Goal: Task Accomplishment & Management: Manage account settings

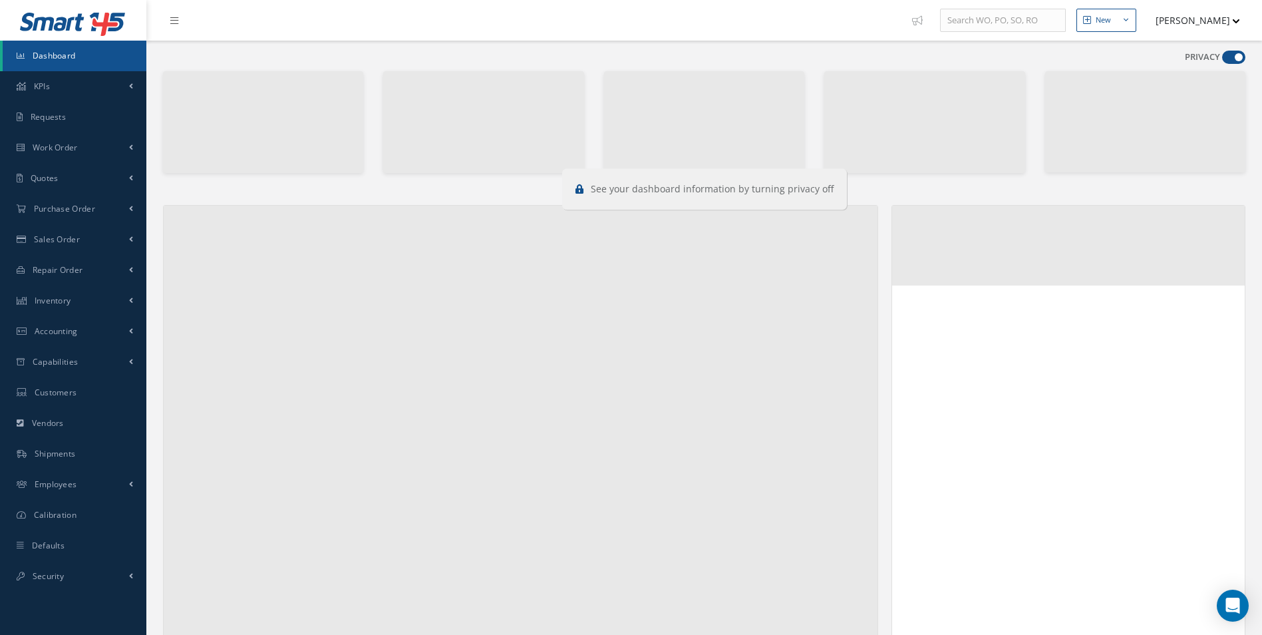
click at [1226, 64] on div "PRIVACY" at bounding box center [1215, 60] width 61 height 19
click at [1230, 62] on span at bounding box center [1233, 57] width 23 height 13
click at [1222, 60] on input "checkbox" at bounding box center [1222, 60] width 0 height 0
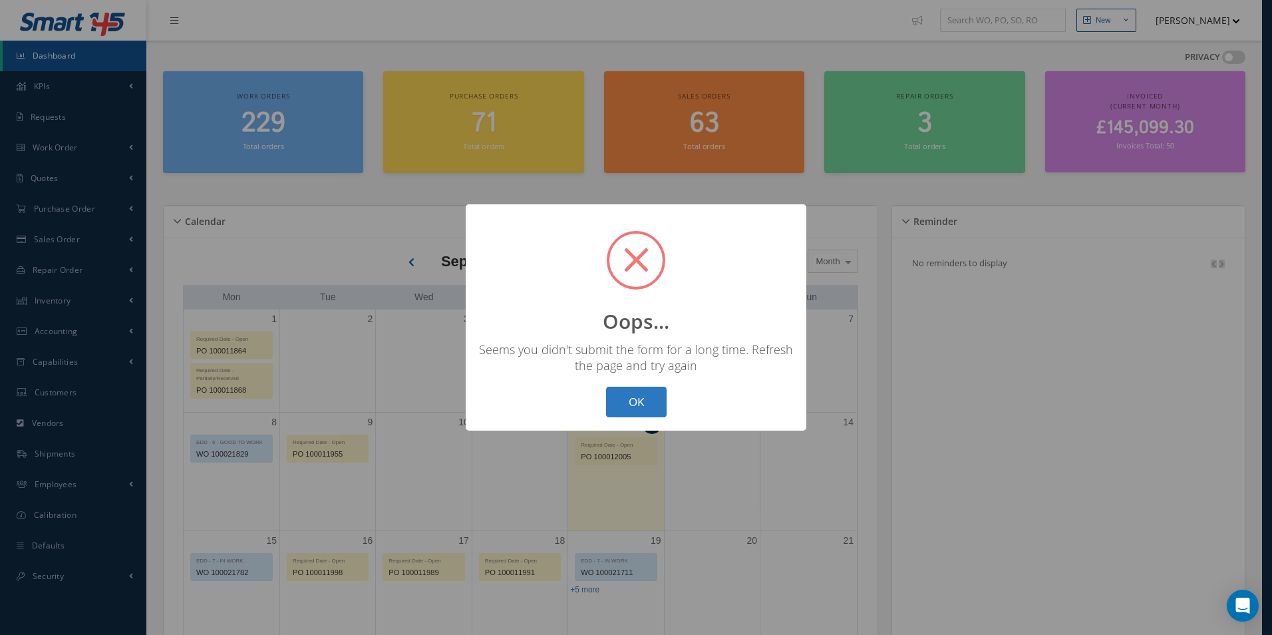
click at [628, 413] on button "OK" at bounding box center [636, 402] width 61 height 31
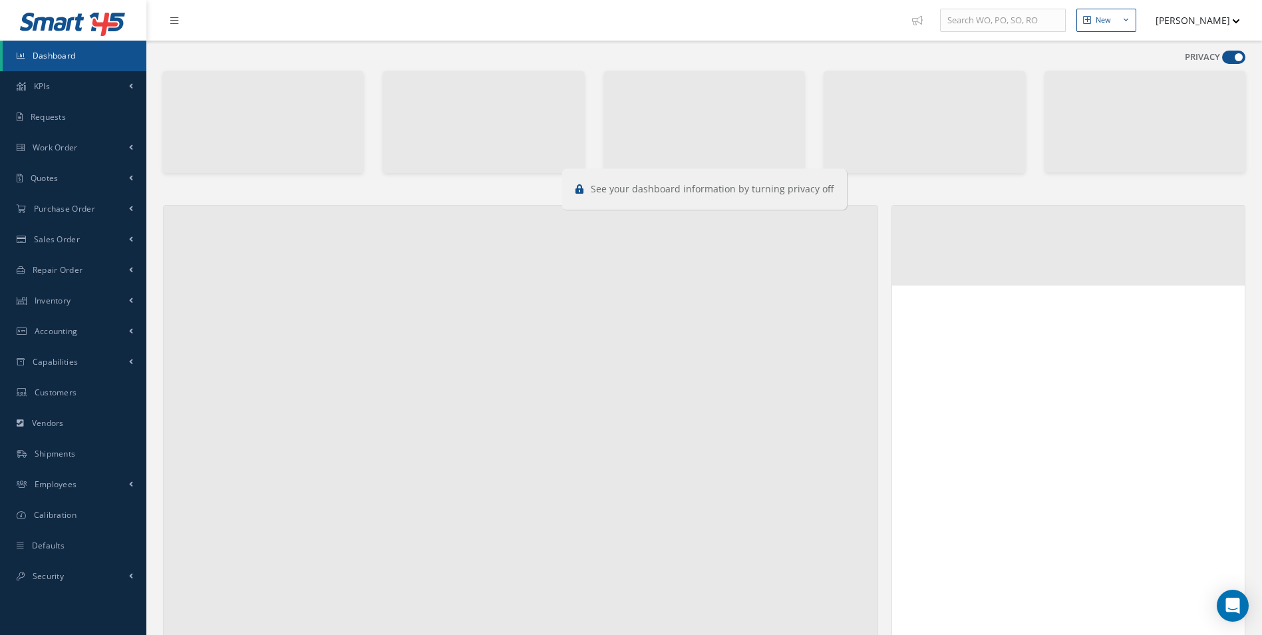
click at [1230, 56] on span at bounding box center [1233, 57] width 23 height 13
click at [1222, 60] on input "checkbox" at bounding box center [1222, 60] width 0 height 0
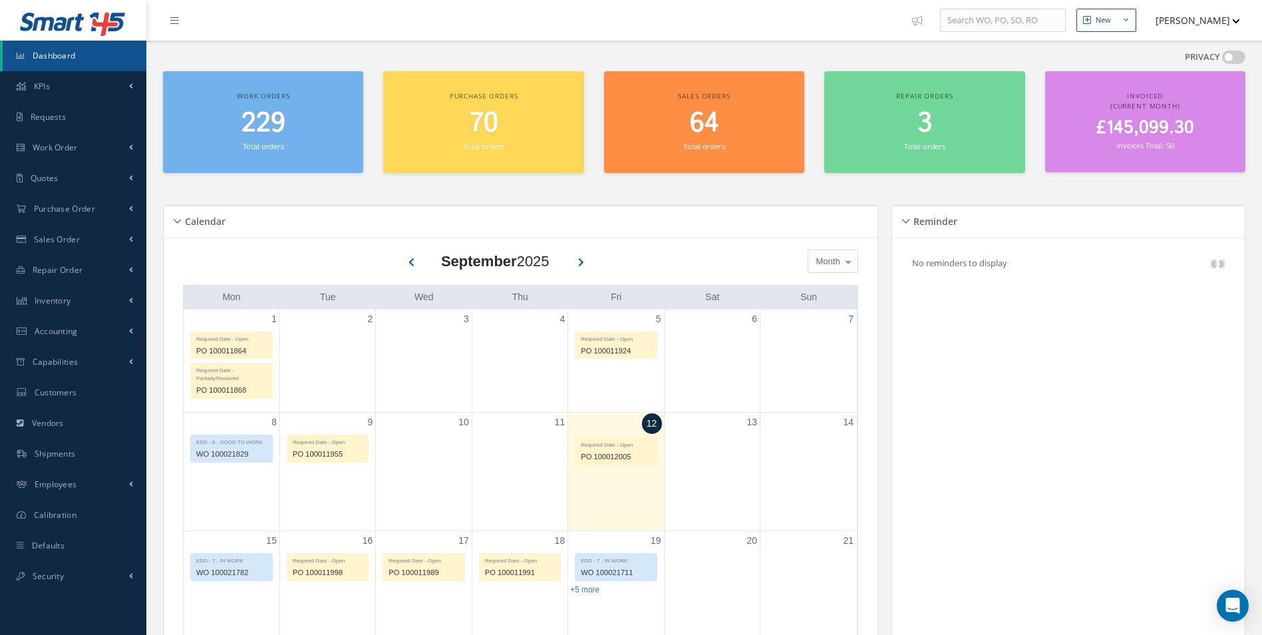
click at [1230, 56] on span at bounding box center [1233, 57] width 23 height 13
click at [1222, 60] on input "checkbox" at bounding box center [1222, 60] width 0 height 0
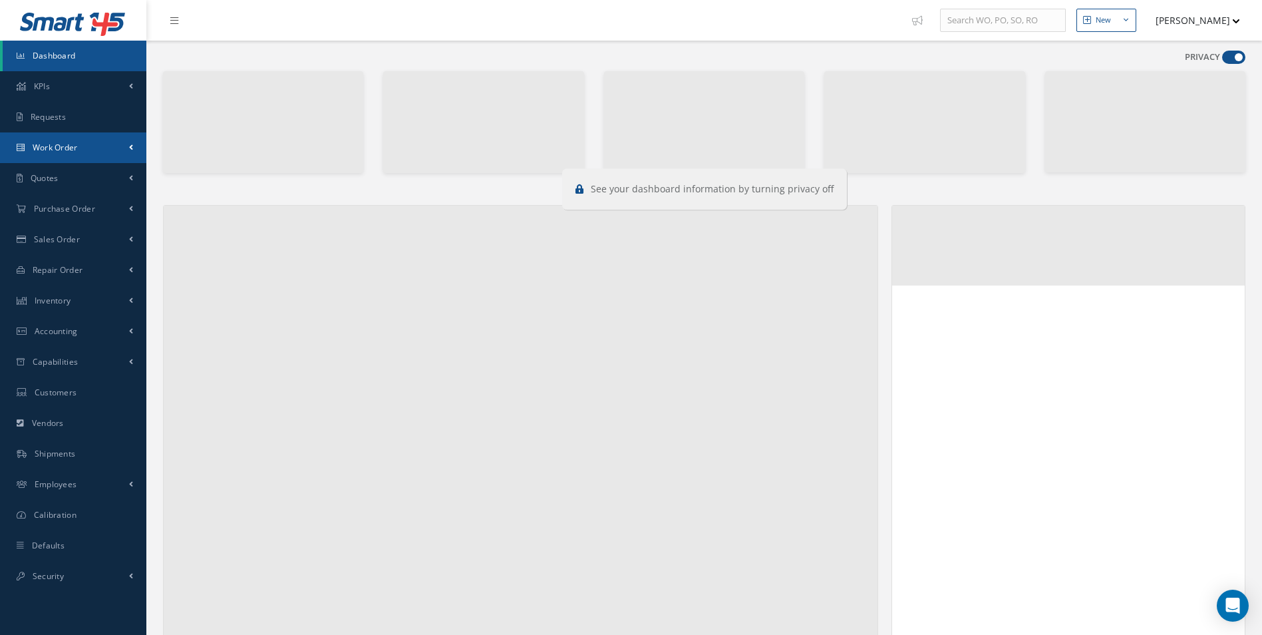
click at [80, 150] on link "Work Order" at bounding box center [73, 147] width 146 height 31
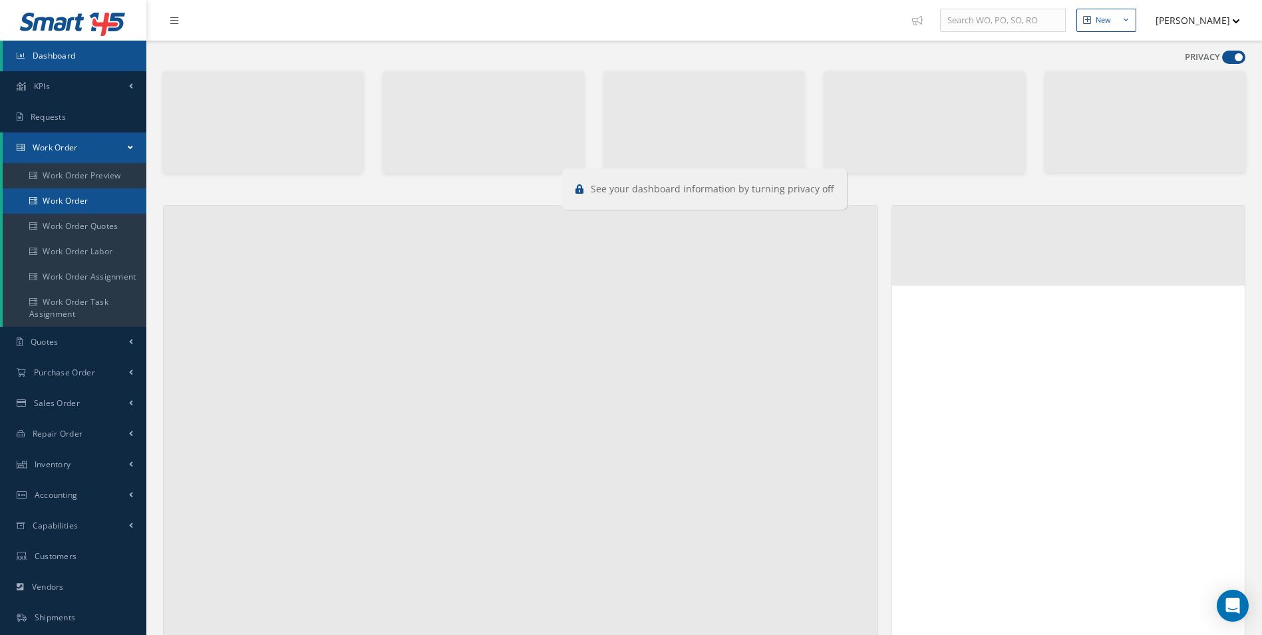
click at [55, 198] on link "Work Order" at bounding box center [75, 200] width 144 height 25
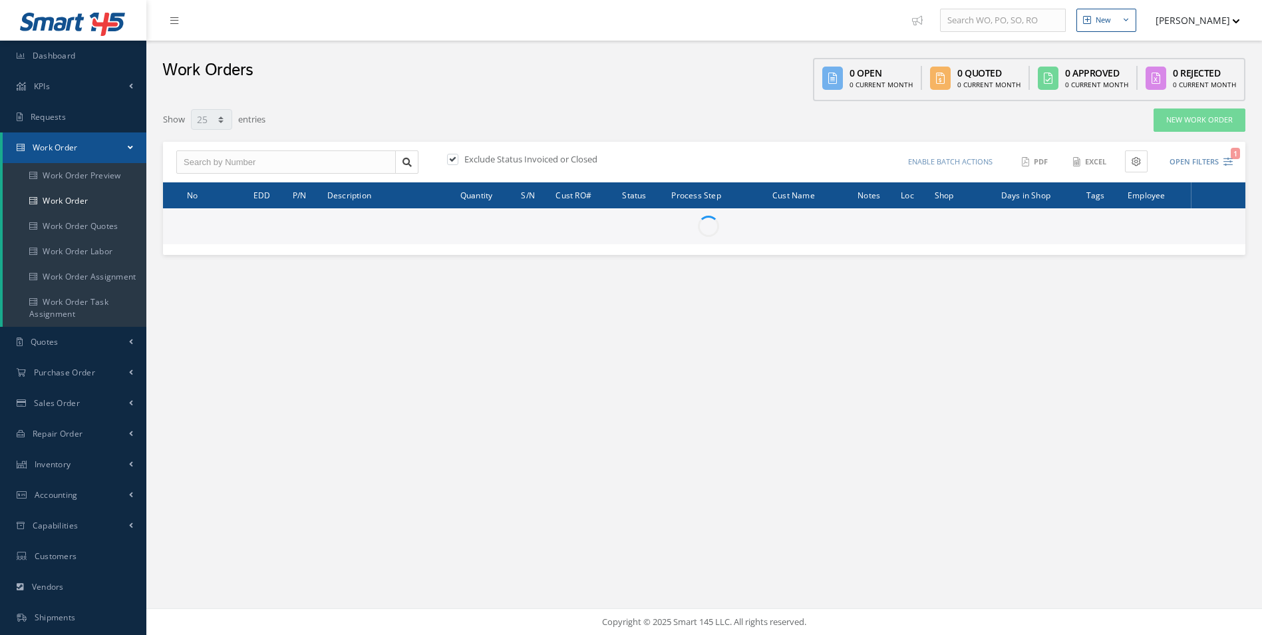
select select "25"
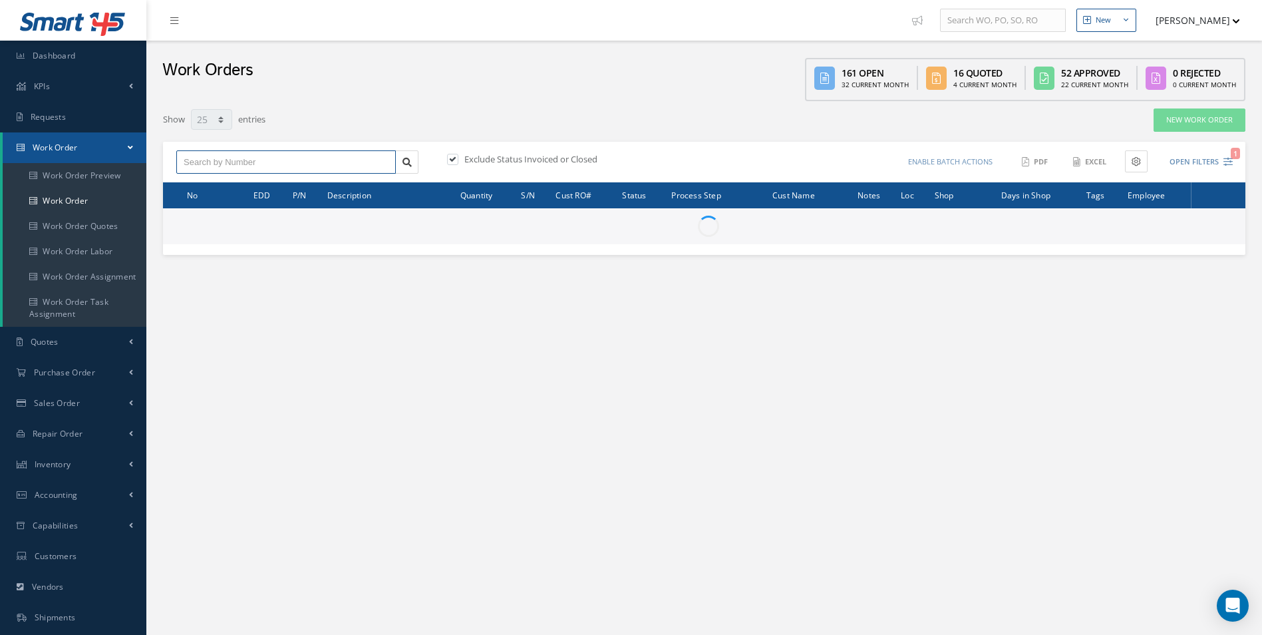
click at [243, 162] on input "text" at bounding box center [286, 162] width 220 height 24
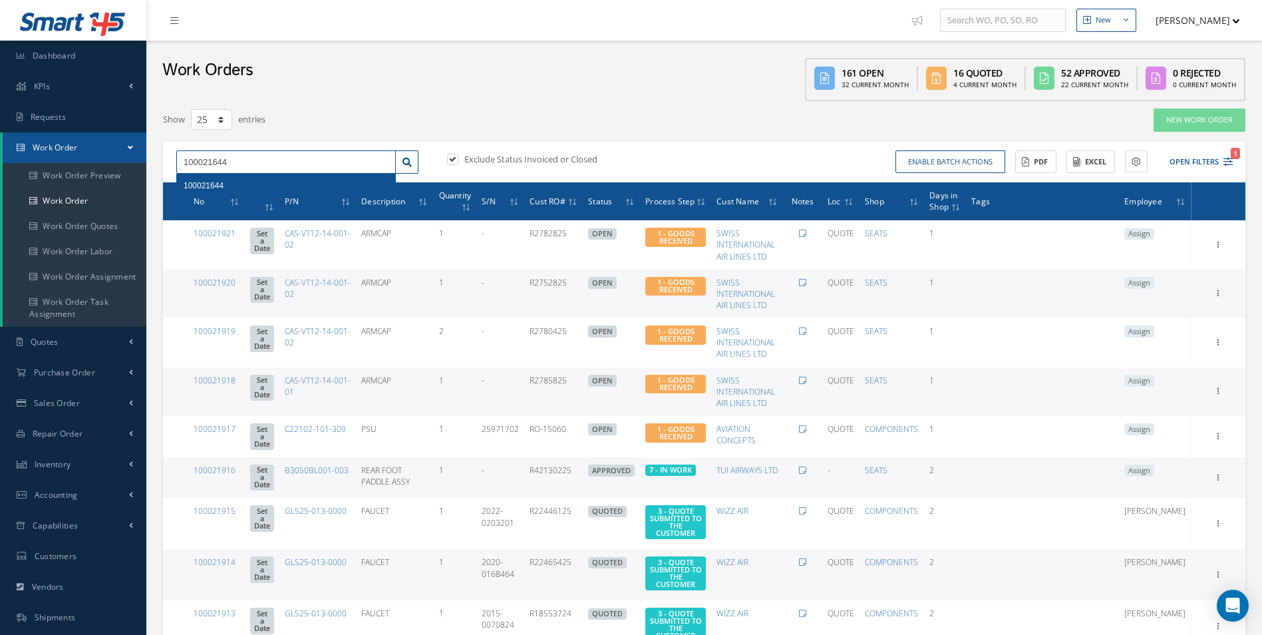
type input "100021644"
click at [214, 181] on span "100021644" at bounding box center [204, 185] width 40 height 9
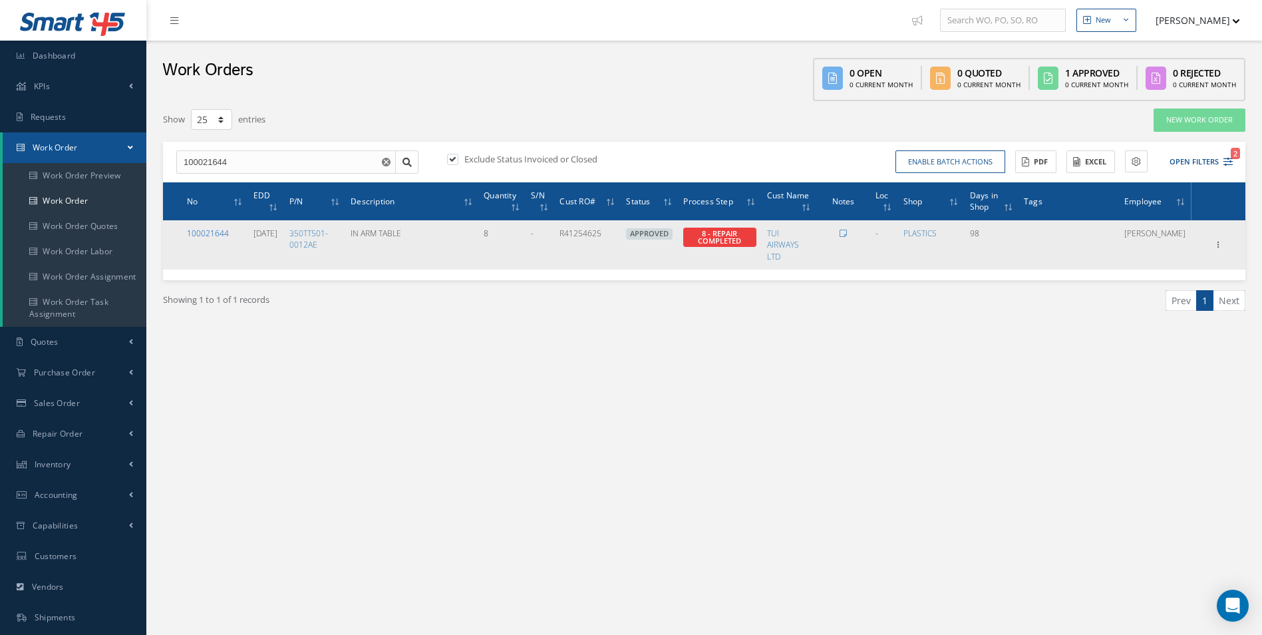
click at [223, 233] on link "100021644" at bounding box center [208, 233] width 42 height 11
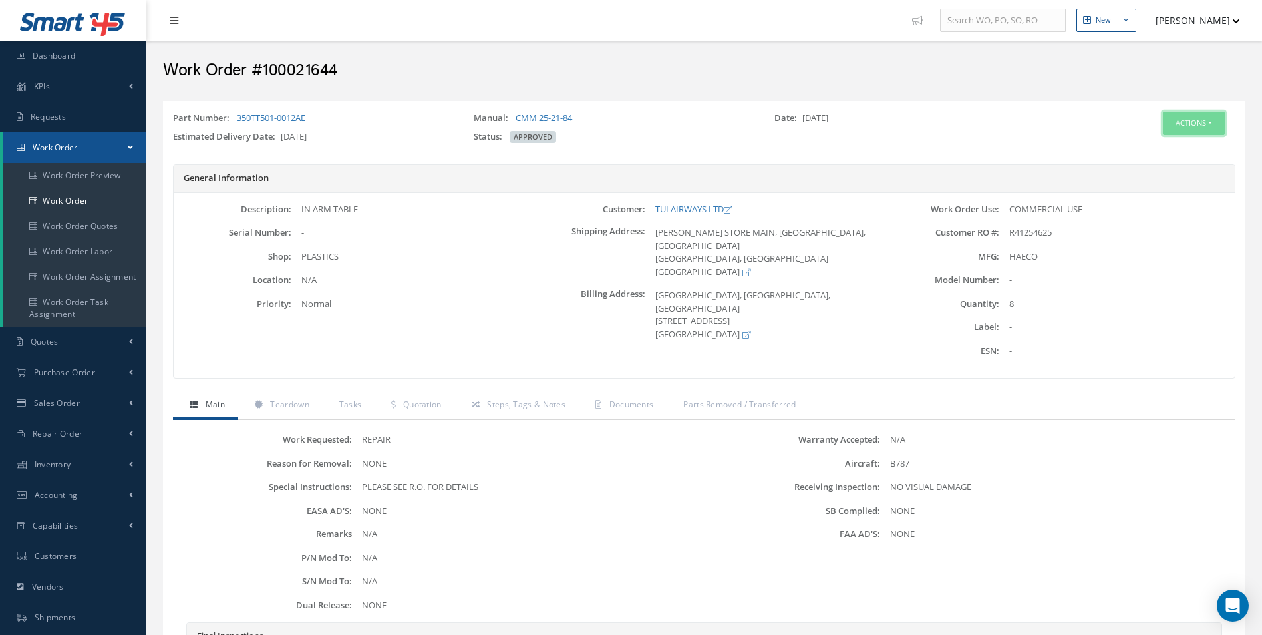
click at [1198, 124] on button "Actions" at bounding box center [1194, 123] width 62 height 23
click at [1148, 144] on link "Edit" at bounding box center [1174, 149] width 106 height 18
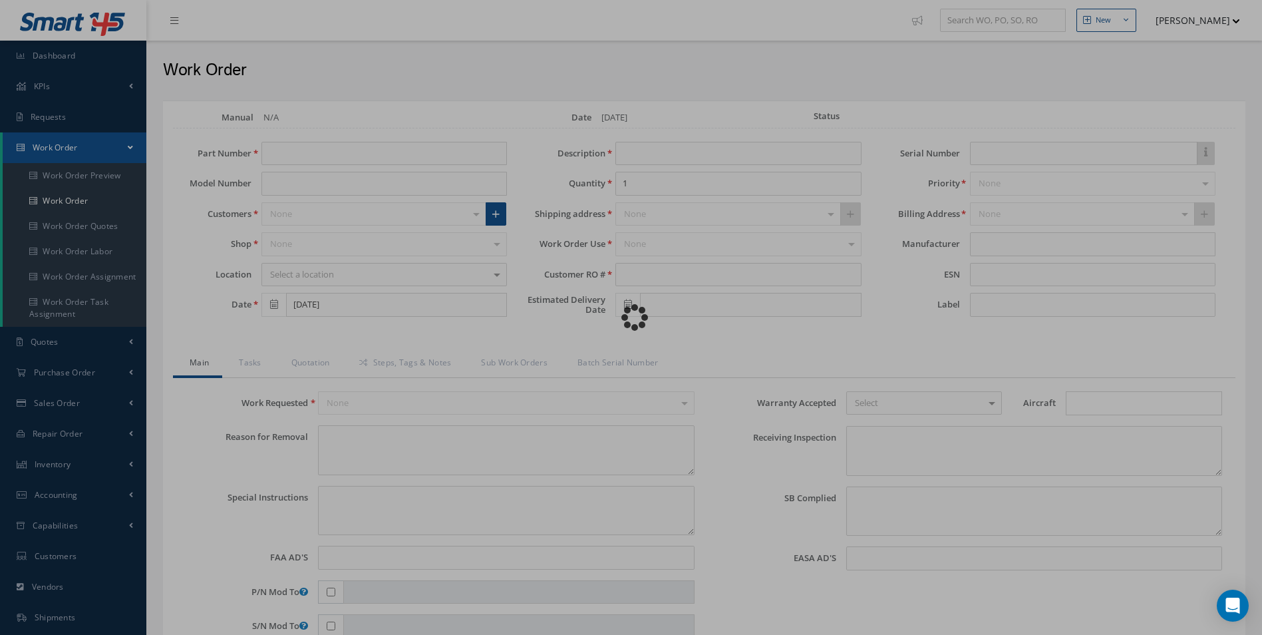
type input "350TT501-0012AE"
type input "06/06/2025"
type input "IN ARM TABLE"
type input "8"
type input "R41254625"
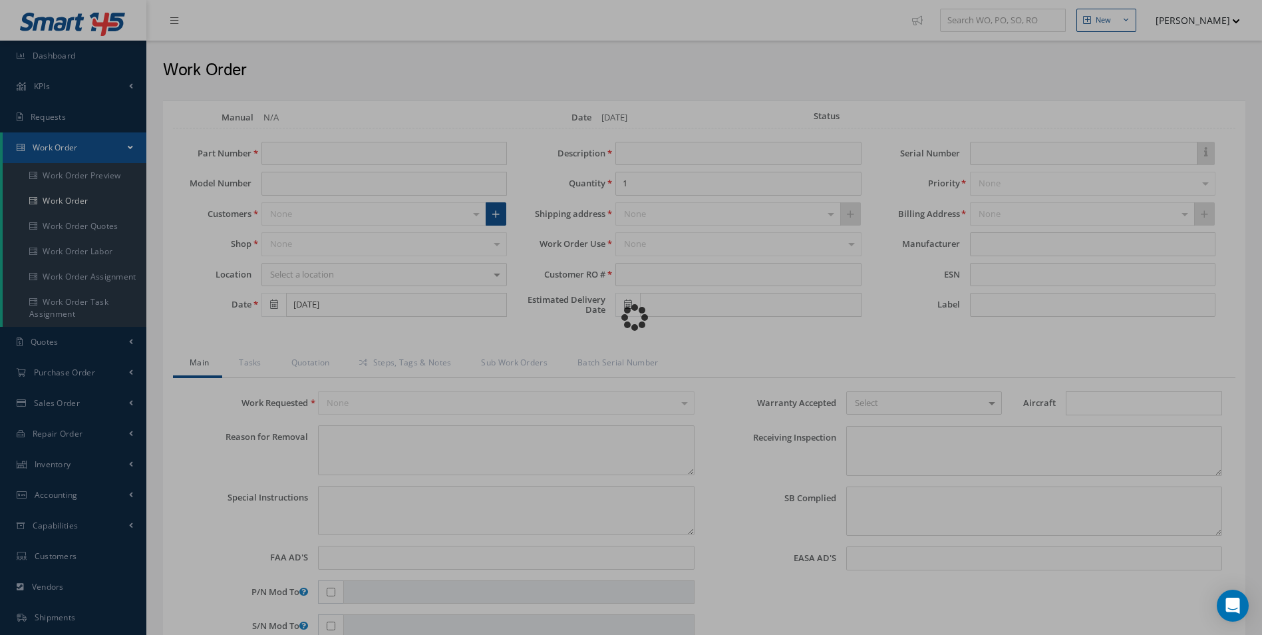
type input "[DATE]"
type textarea "NONE"
type textarea "PLEASE SEE R.O. FOR DETAILS"
type input "NONE"
type textarea "NO VISUAL DAMAGE"
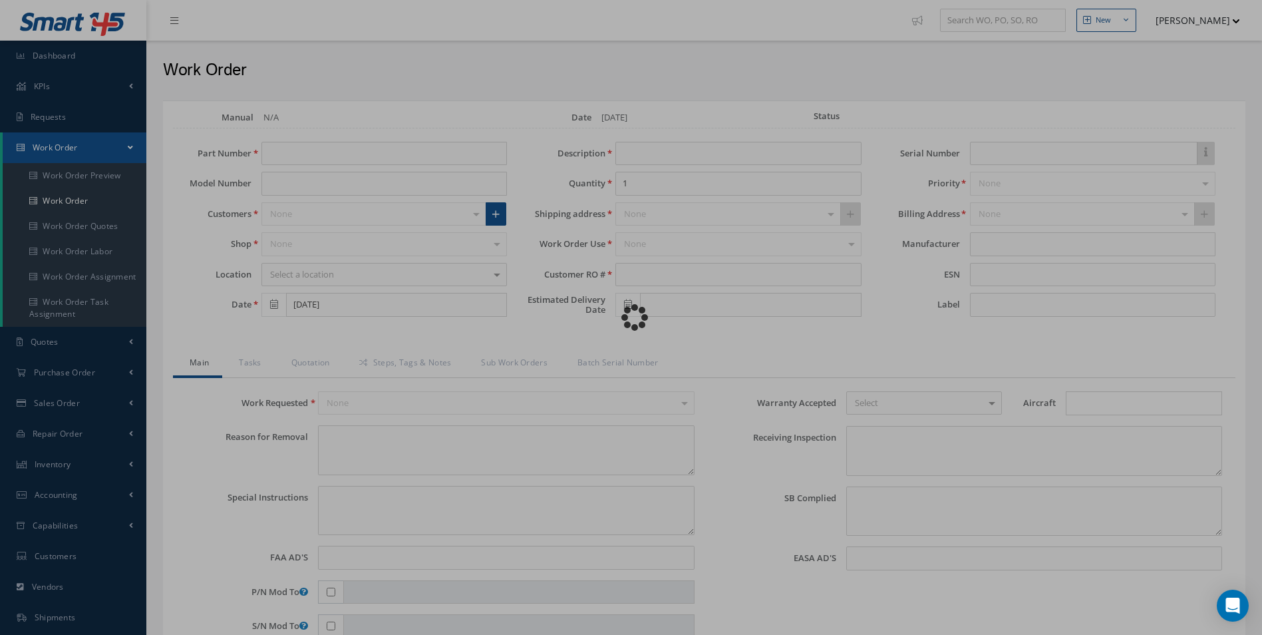
type textarea "NONE"
type input "NONE"
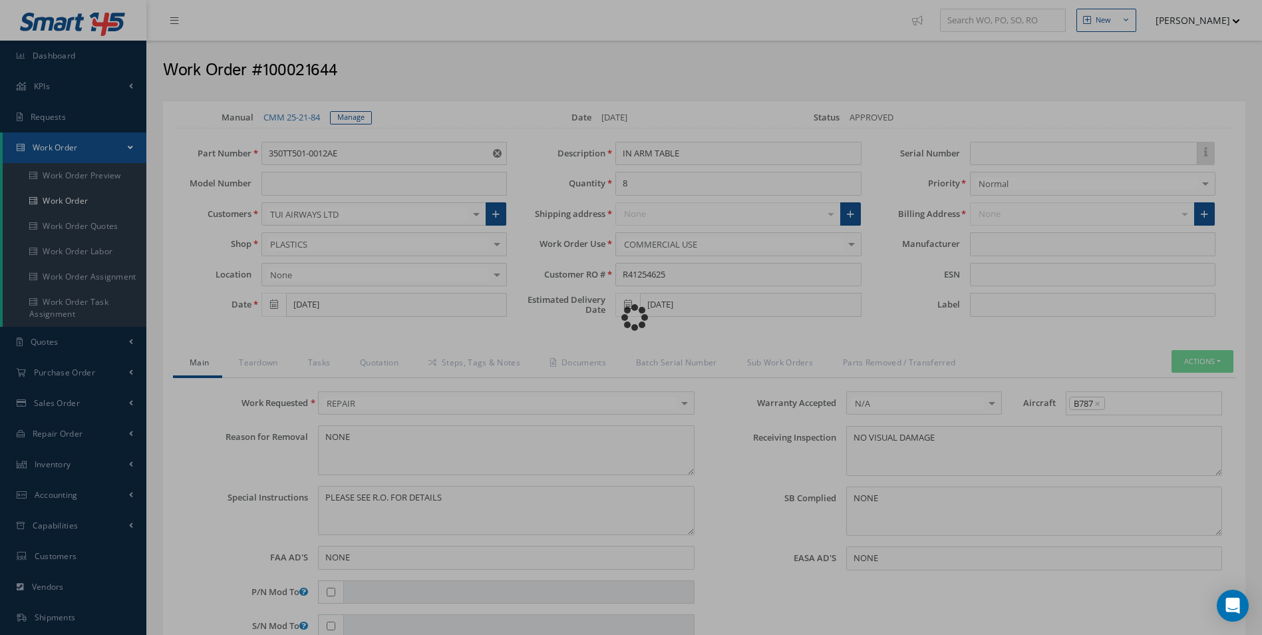
type input "HAECO"
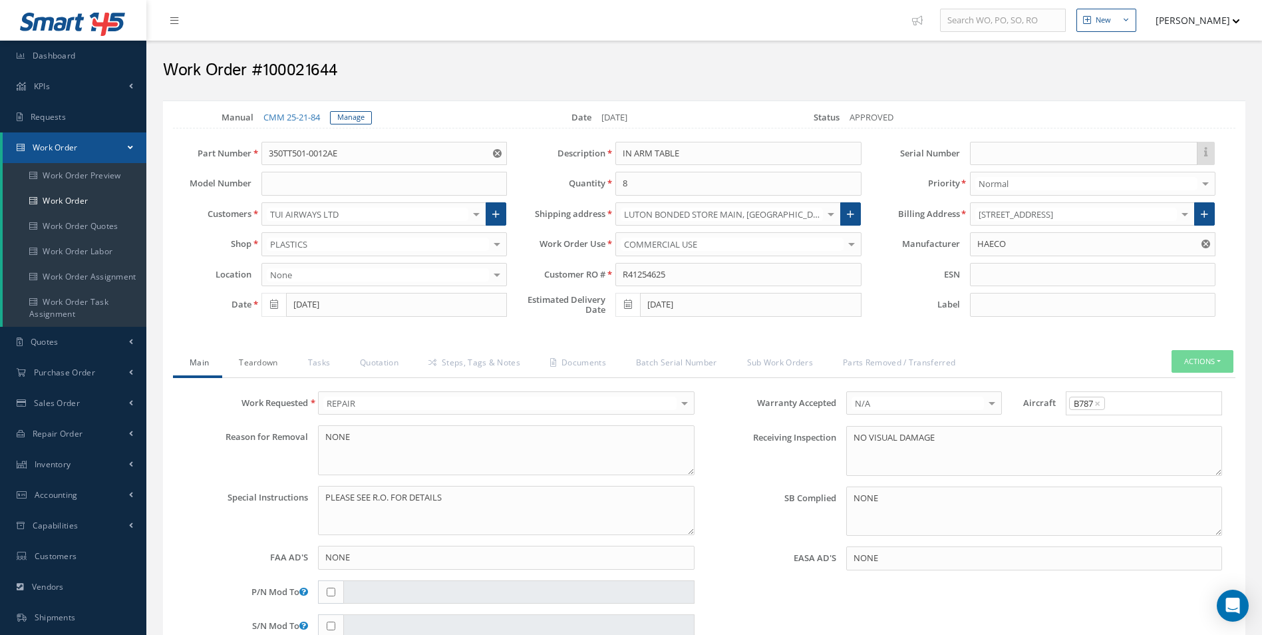
click at [244, 372] on link "Teardown" at bounding box center [256, 364] width 69 height 28
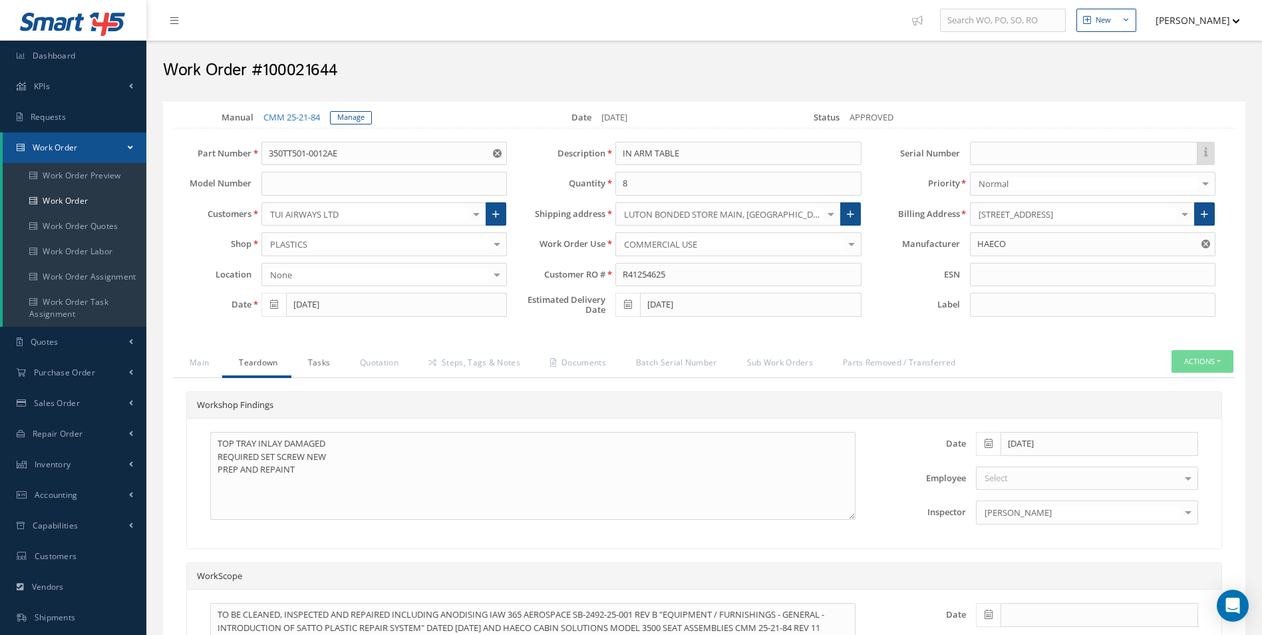
drag, startPoint x: 298, startPoint y: 357, endPoint x: 357, endPoint y: 369, distance: 59.8
click at [300, 357] on link "Tasks" at bounding box center [317, 364] width 53 height 28
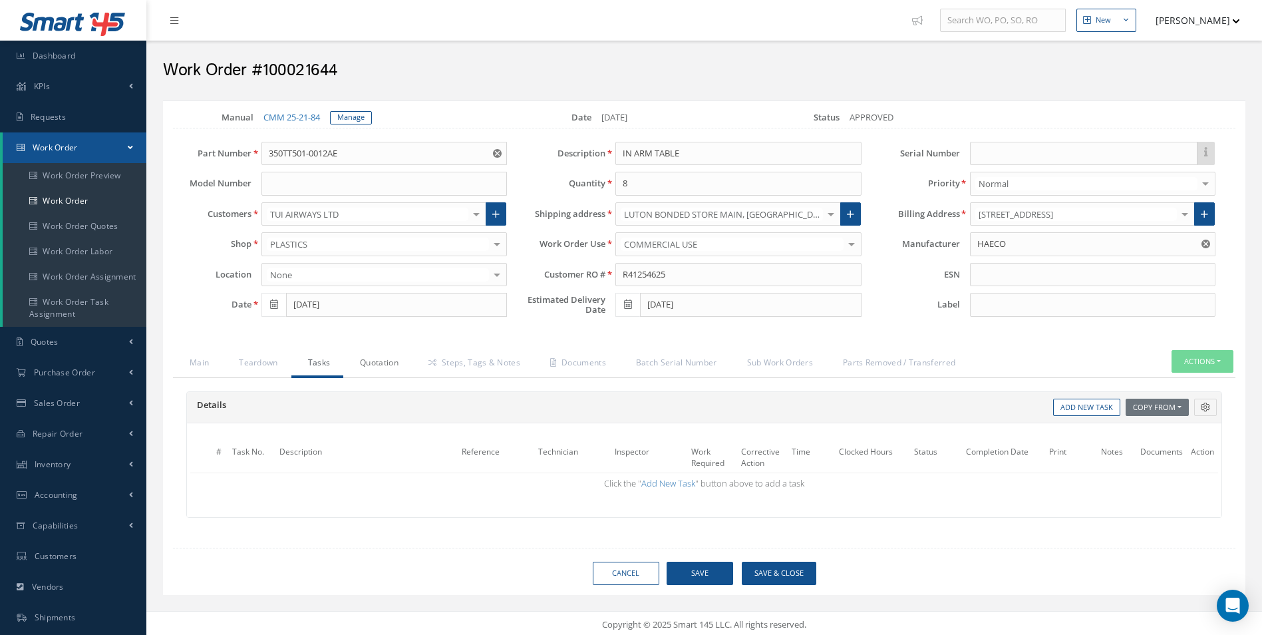
click at [357, 369] on link "Quotation" at bounding box center [377, 364] width 69 height 28
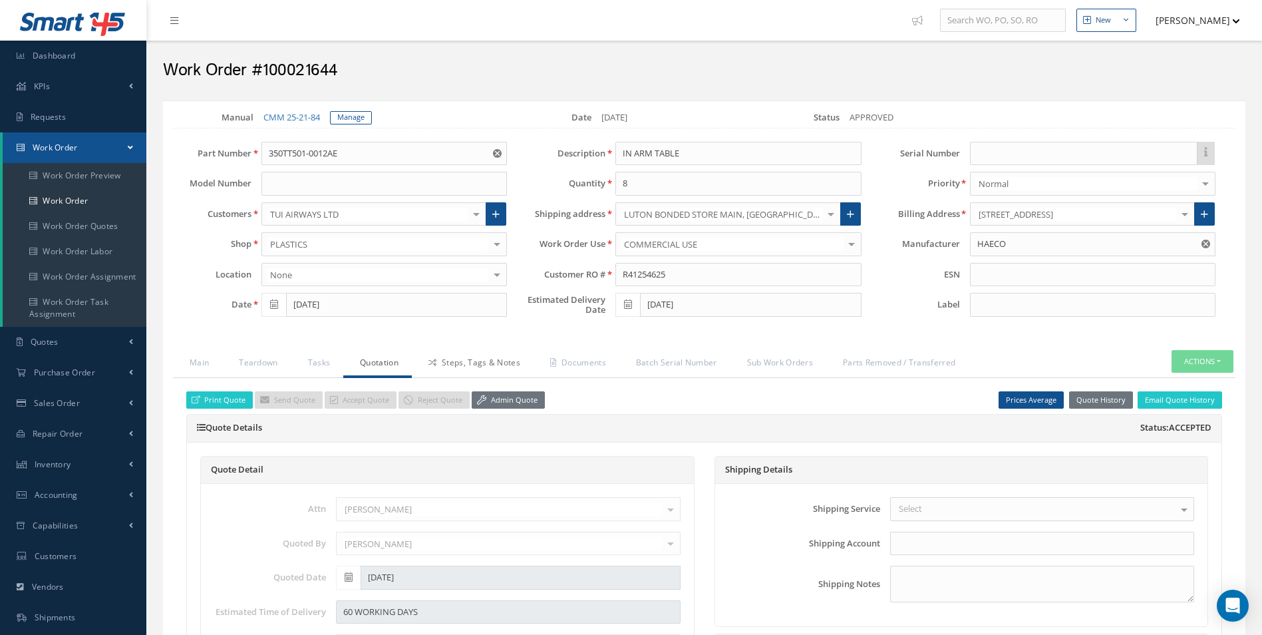
click at [435, 359] on icon at bounding box center [433, 363] width 8 height 8
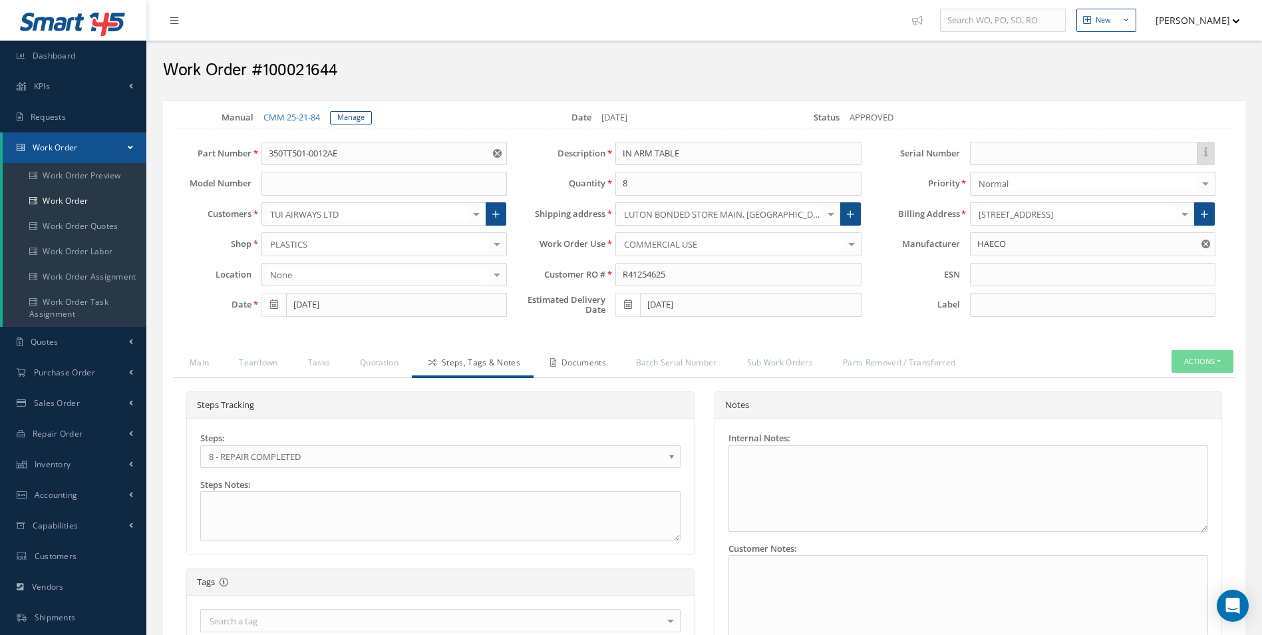
click at [586, 352] on link "Documents" at bounding box center [577, 364] width 86 height 28
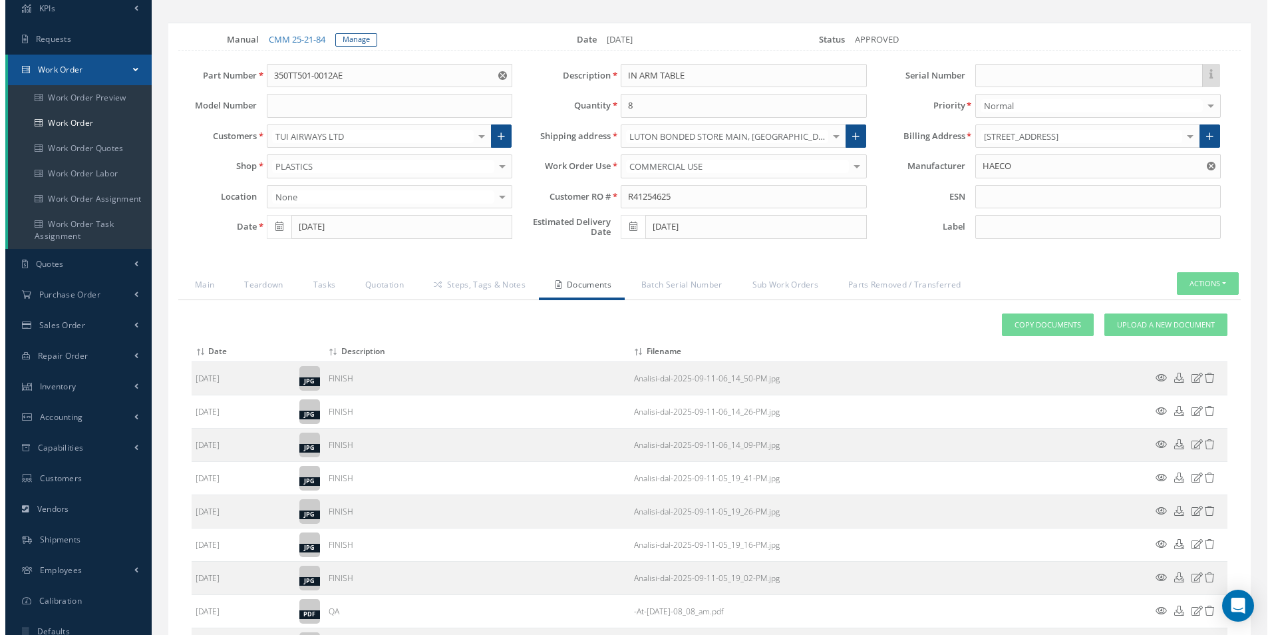
scroll to position [321, 0]
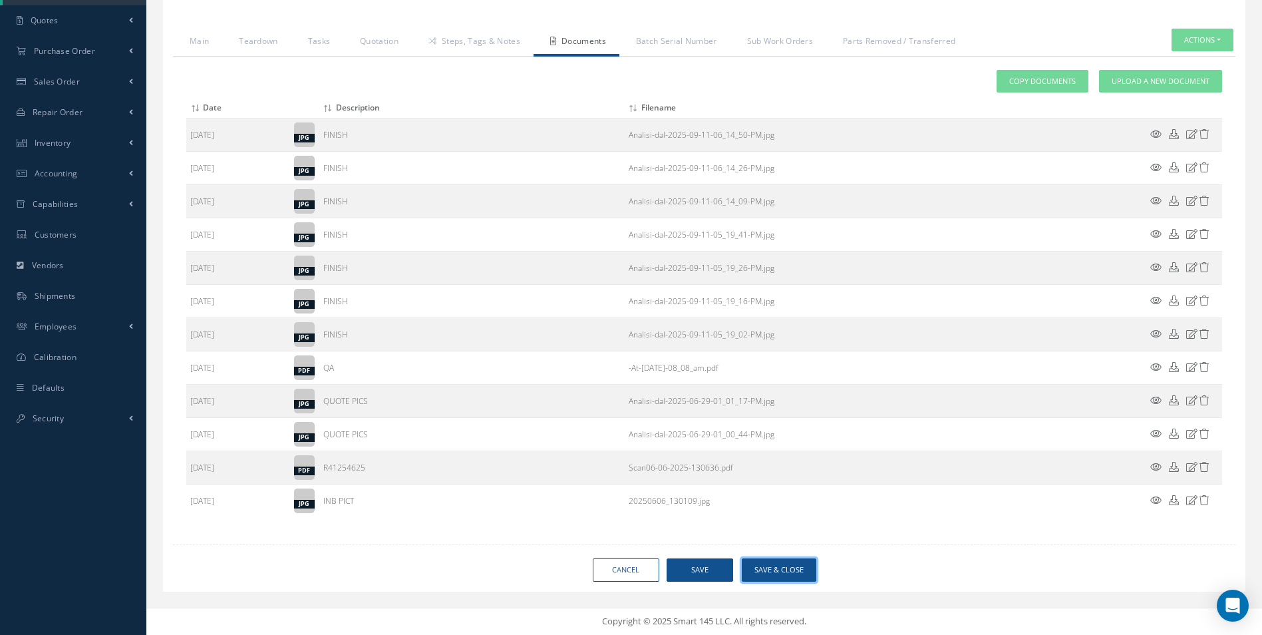
click at [794, 565] on button "Save & Close" at bounding box center [779, 569] width 75 height 23
type input "HAECO"
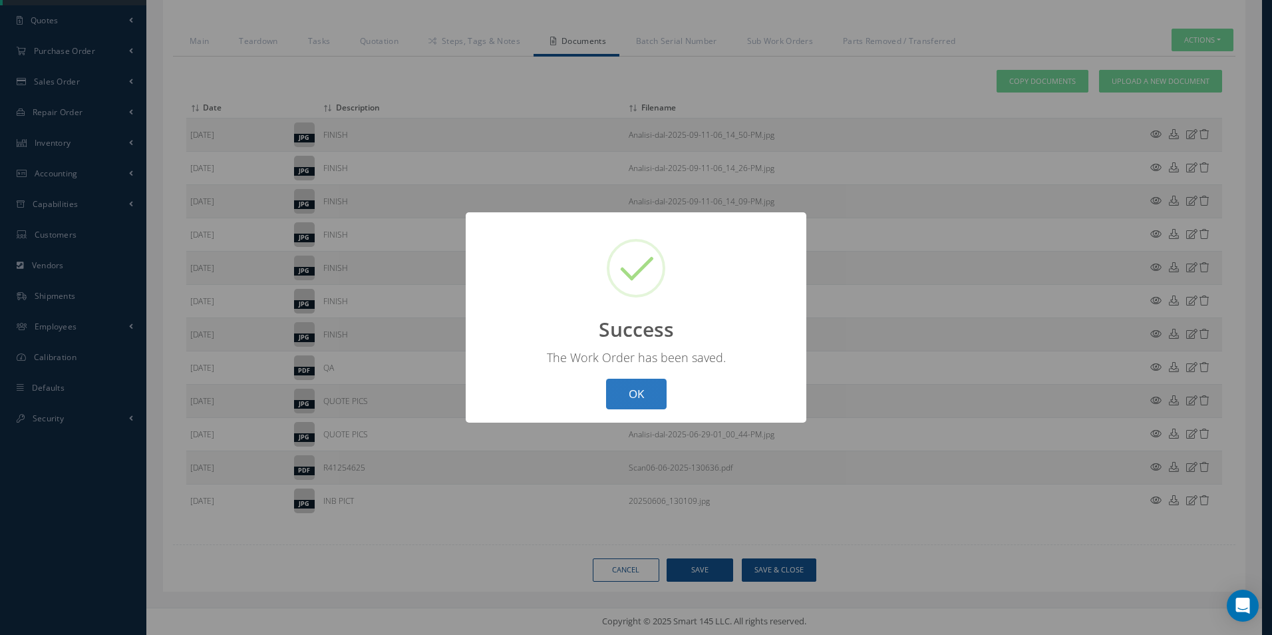
click at [646, 393] on button "OK" at bounding box center [636, 394] width 61 height 31
select select "25"
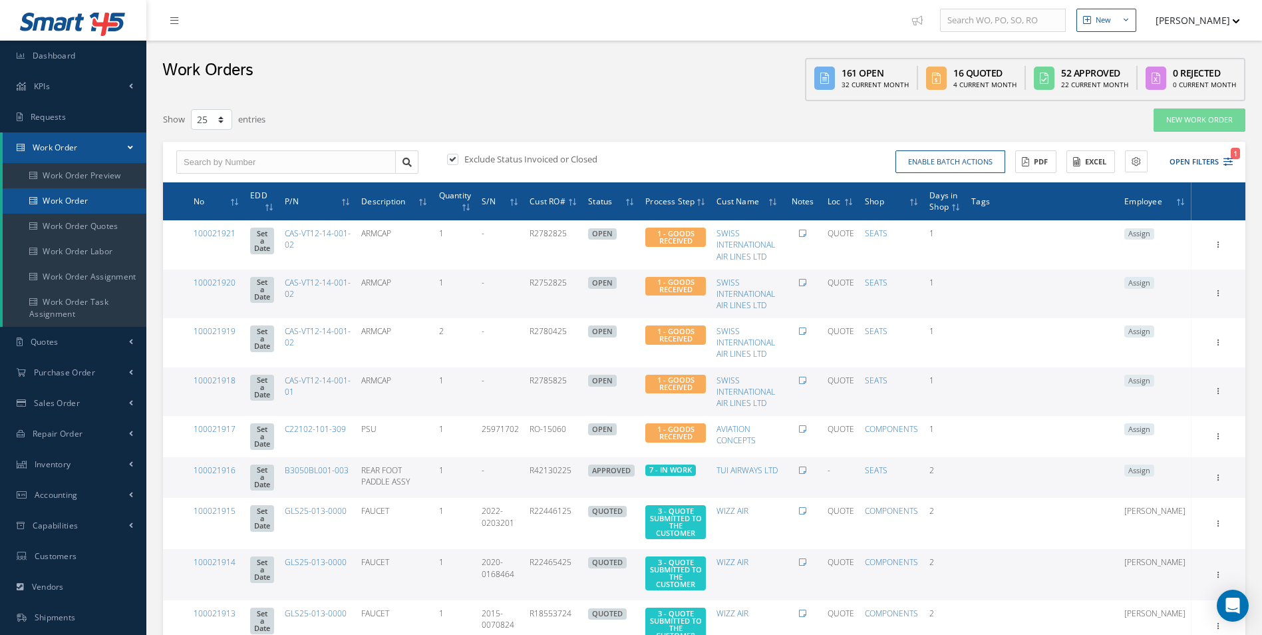
click at [68, 207] on link "Work Order" at bounding box center [75, 200] width 144 height 25
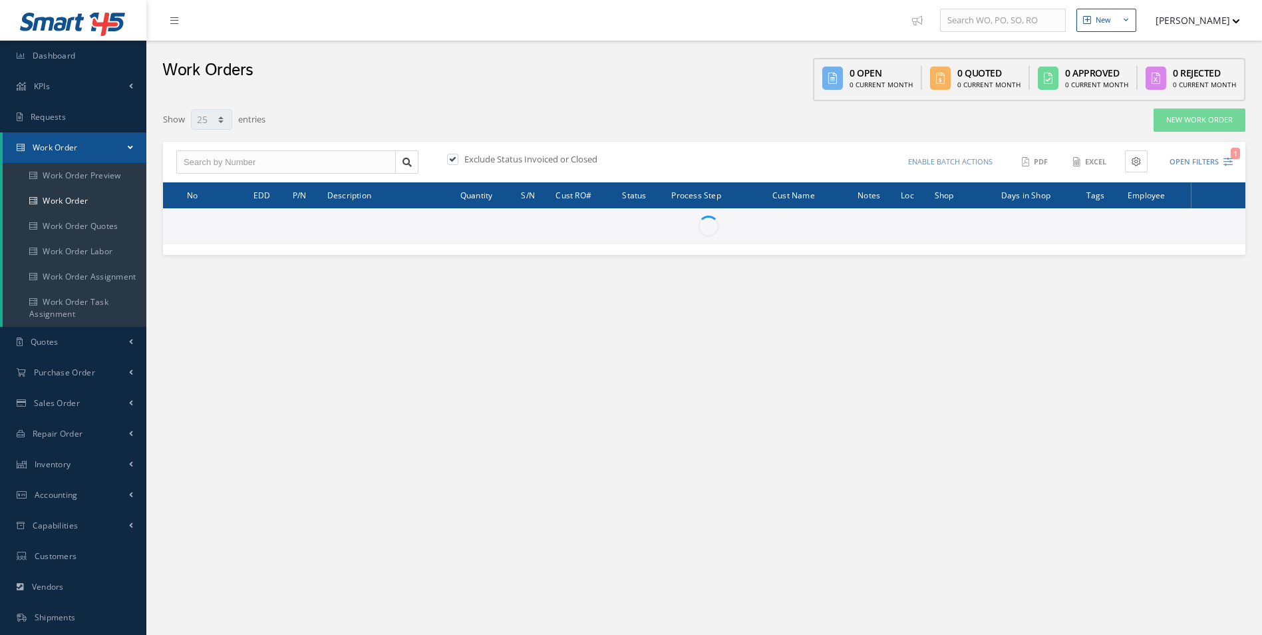
select select "25"
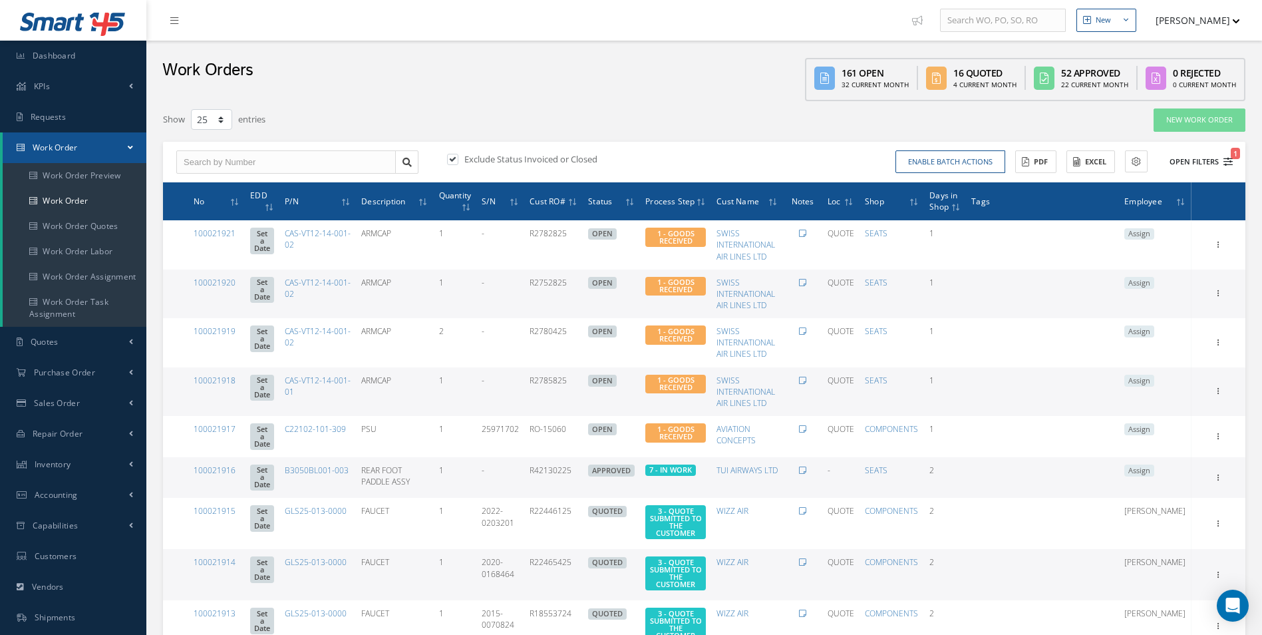
click at [1226, 159] on icon "1" at bounding box center [1228, 161] width 9 height 9
